Goal: Check status: Check status

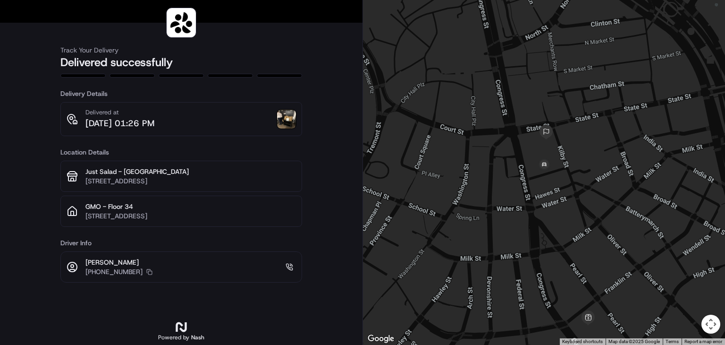
click at [285, 117] on img at bounding box center [286, 119] width 19 height 19
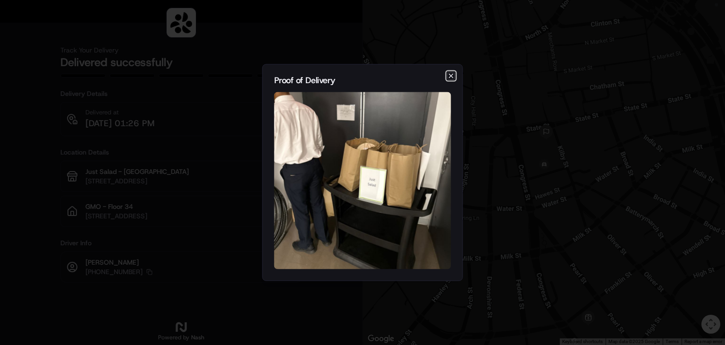
click at [452, 76] on icon "button" at bounding box center [451, 76] width 4 height 4
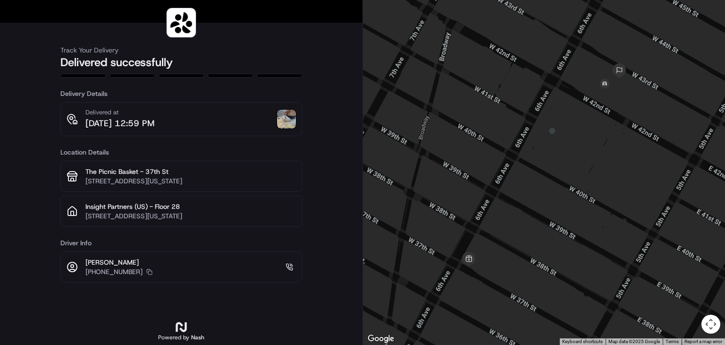
click at [282, 116] on img at bounding box center [286, 119] width 19 height 19
